Goal: Information Seeking & Learning: Learn about a topic

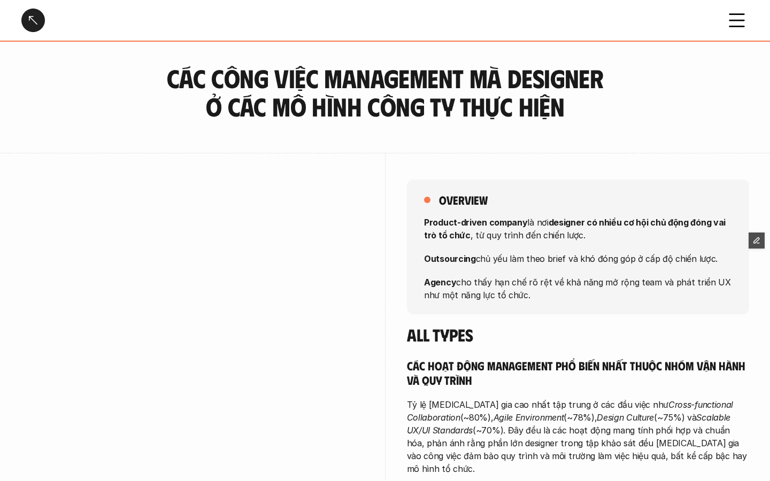
click at [29, 17] on div at bounding box center [33, 21] width 24 height 24
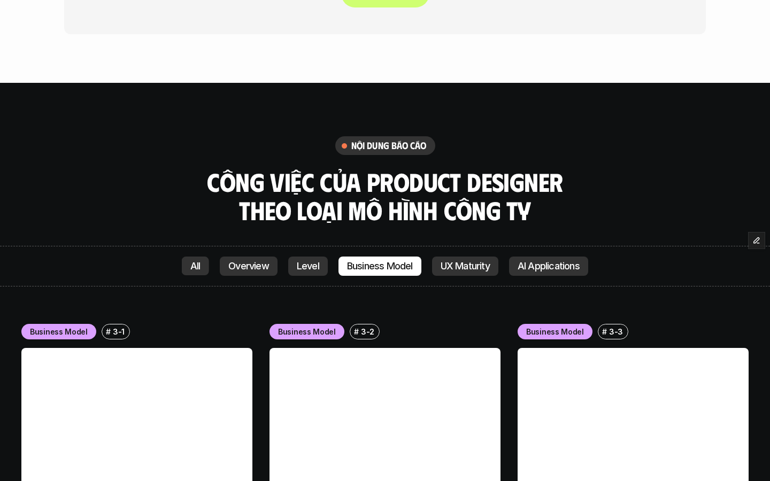
scroll to position [2137, 0]
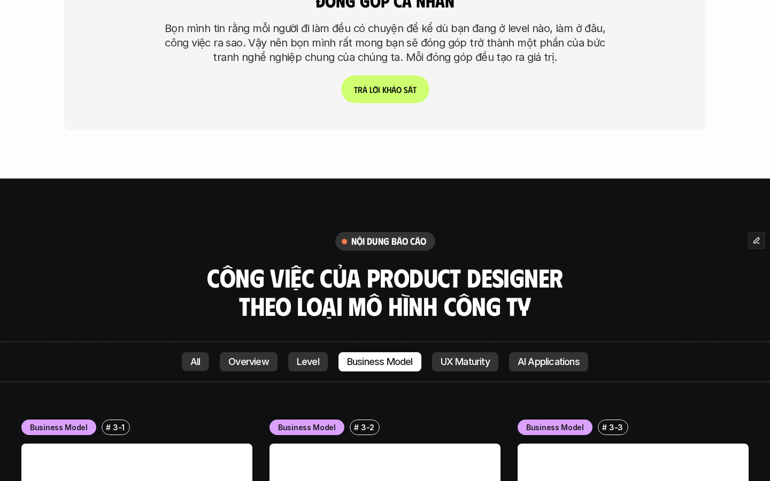
click at [238, 368] on link "Overview" at bounding box center [249, 361] width 58 height 19
click at [239, 364] on p "Overview" at bounding box center [248, 362] width 41 height 11
click at [190, 367] on p "All" at bounding box center [195, 362] width 10 height 11
click at [198, 365] on p "All" at bounding box center [195, 362] width 10 height 11
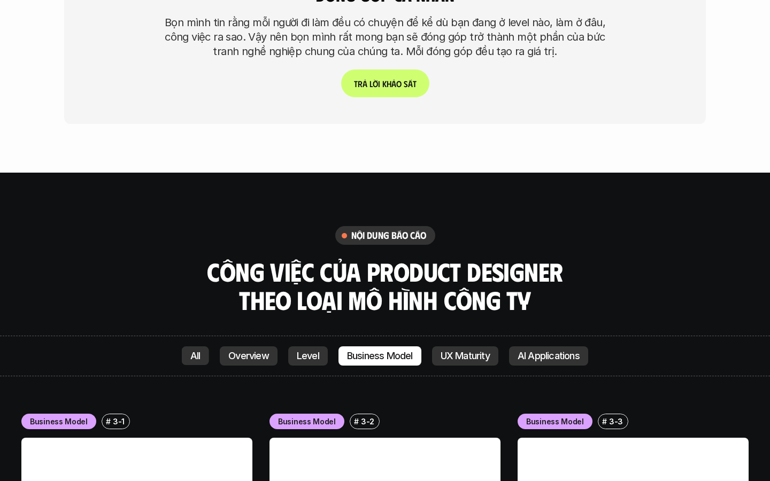
scroll to position [2138, 0]
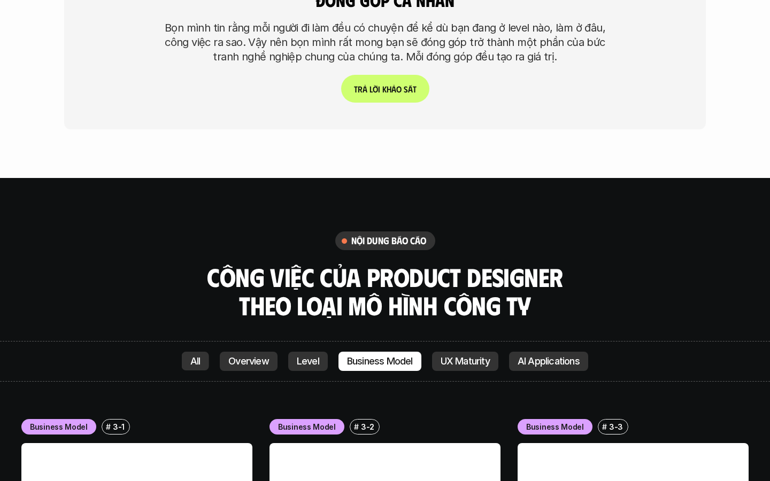
click at [468, 358] on p "UX Maturity" at bounding box center [464, 361] width 49 height 11
click at [507, 364] on div "Overview Level Business Model UX Maturity AI Applications" at bounding box center [404, 361] width 368 height 19
click at [553, 364] on p "AI Applications" at bounding box center [548, 361] width 62 height 11
click at [467, 366] on p "UX Maturity" at bounding box center [464, 361] width 49 height 11
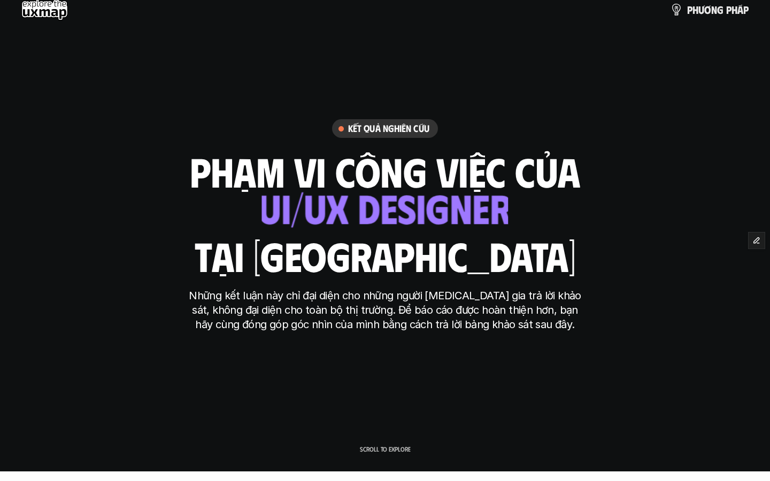
scroll to position [0, 0]
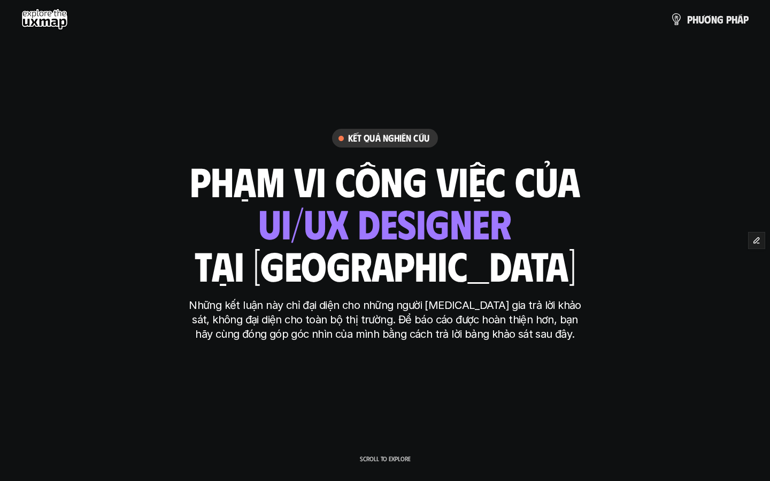
click at [381, 141] on h6 "Kết quả nghiên cứu" at bounding box center [388, 138] width 81 height 12
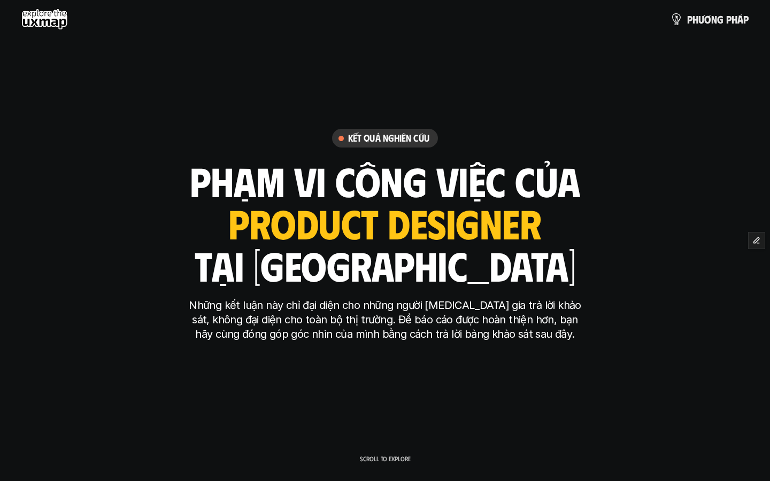
click at [53, 21] on use at bounding box center [44, 19] width 47 height 21
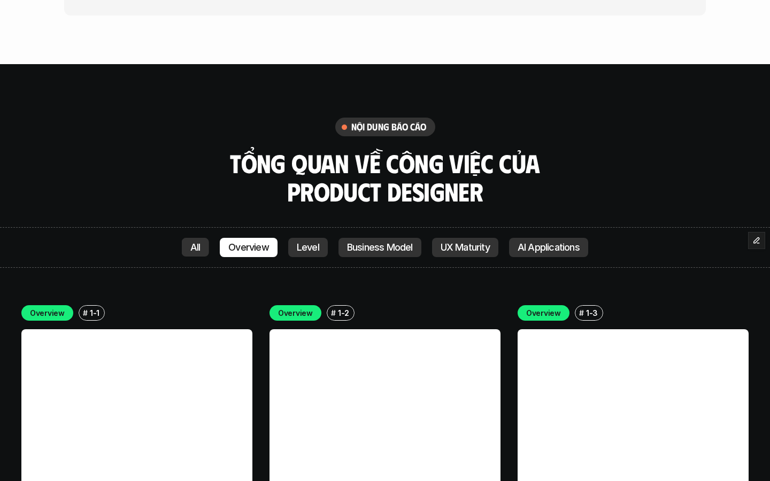
scroll to position [2274, 0]
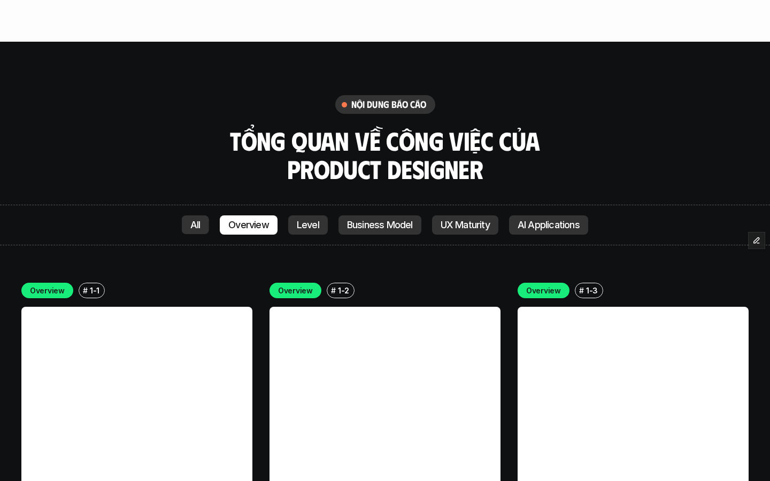
click at [198, 228] on p "All" at bounding box center [195, 225] width 10 height 11
click at [319, 217] on link "Level" at bounding box center [308, 224] width 40 height 19
click at [310, 226] on p "Level" at bounding box center [308, 225] width 22 height 11
click at [378, 230] on link "Business Model" at bounding box center [379, 224] width 83 height 19
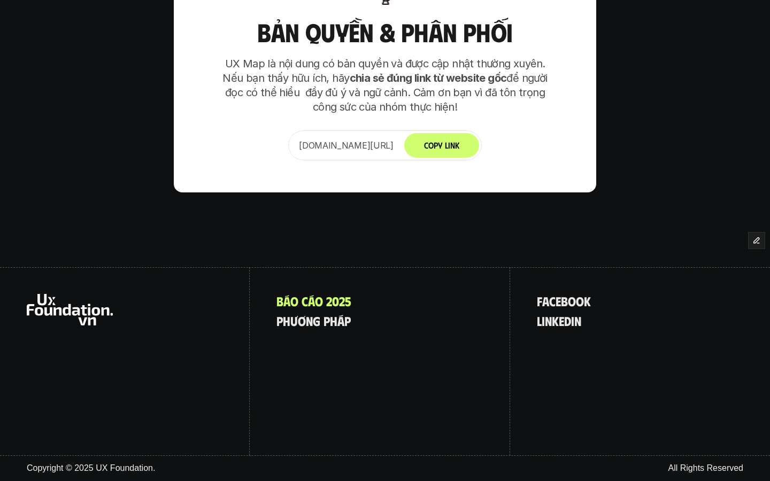
scroll to position [4472, 0]
